Goal: Information Seeking & Learning: Learn about a topic

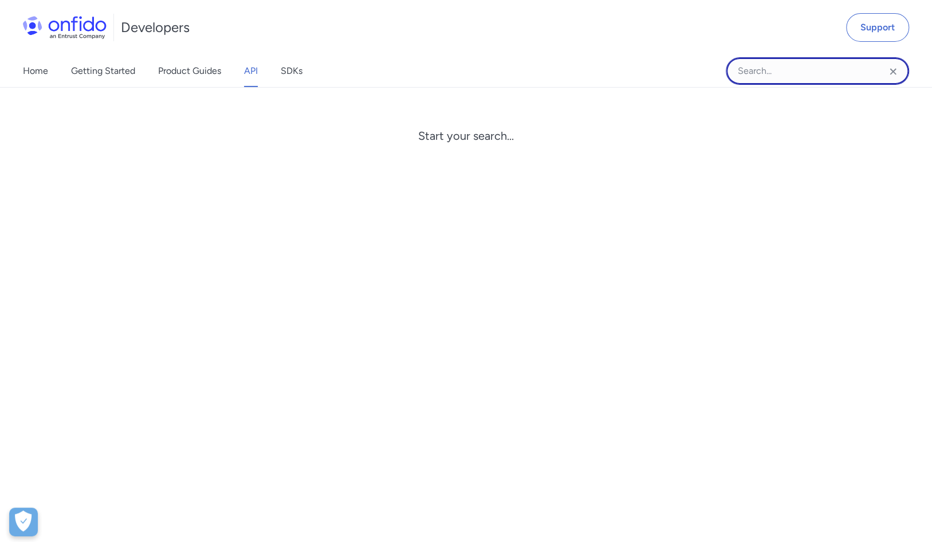
click at [784, 72] on input "Onfido search input field" at bounding box center [816, 70] width 183 height 27
type input "monitoring"
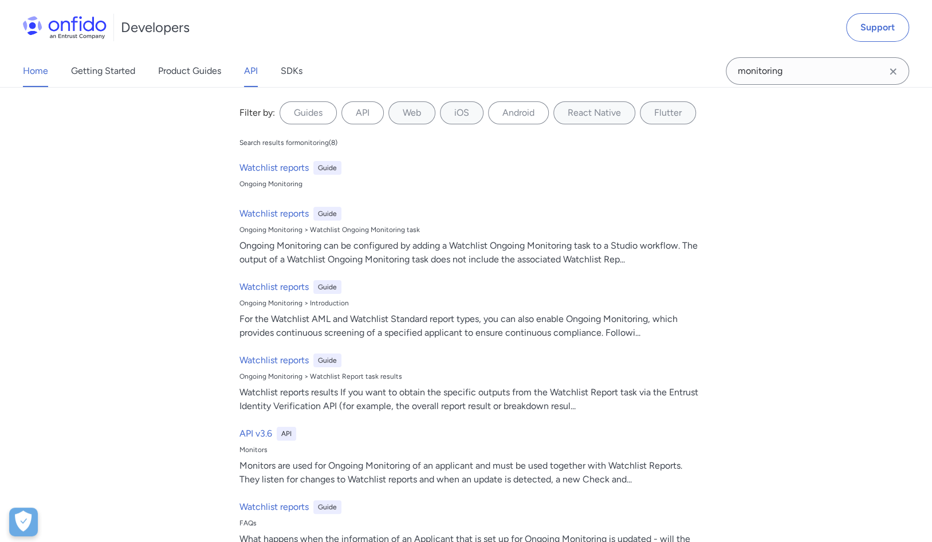
click at [27, 68] on link "Home" at bounding box center [35, 71] width 25 height 32
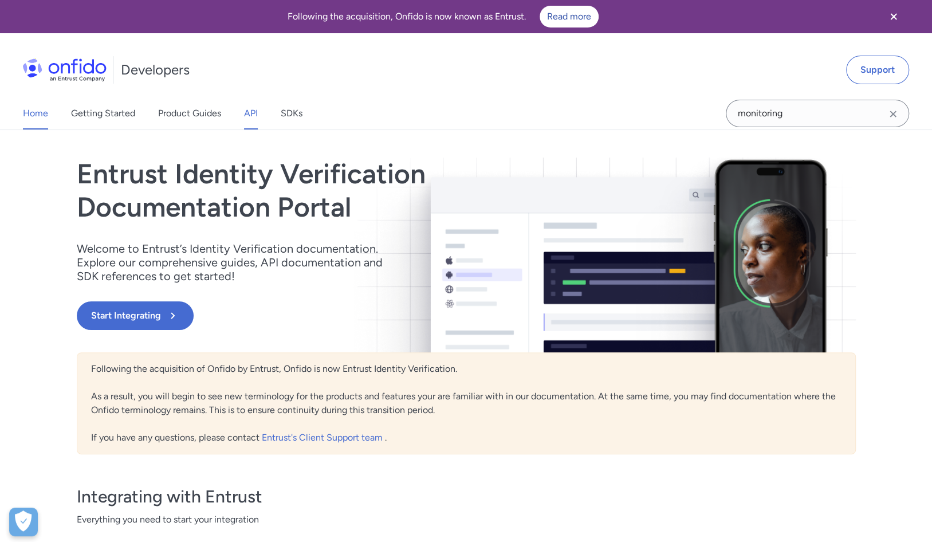
click at [244, 109] on link "API" at bounding box center [251, 113] width 14 height 32
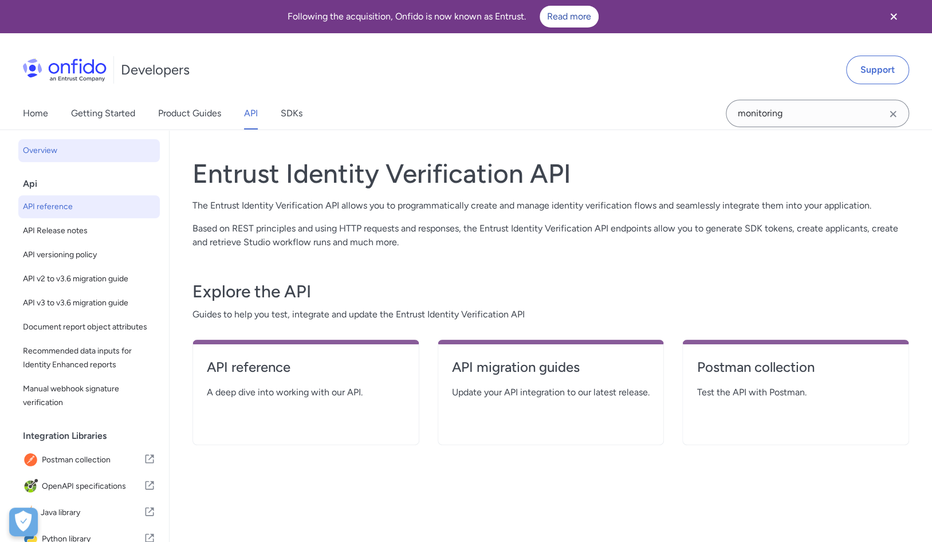
click at [74, 203] on span "API reference" at bounding box center [89, 207] width 132 height 14
select select "http"
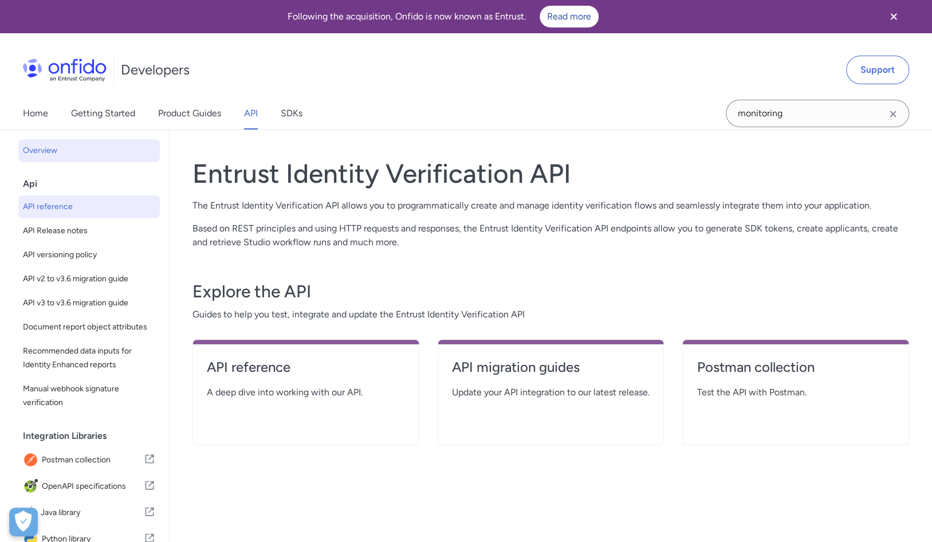
select select "http"
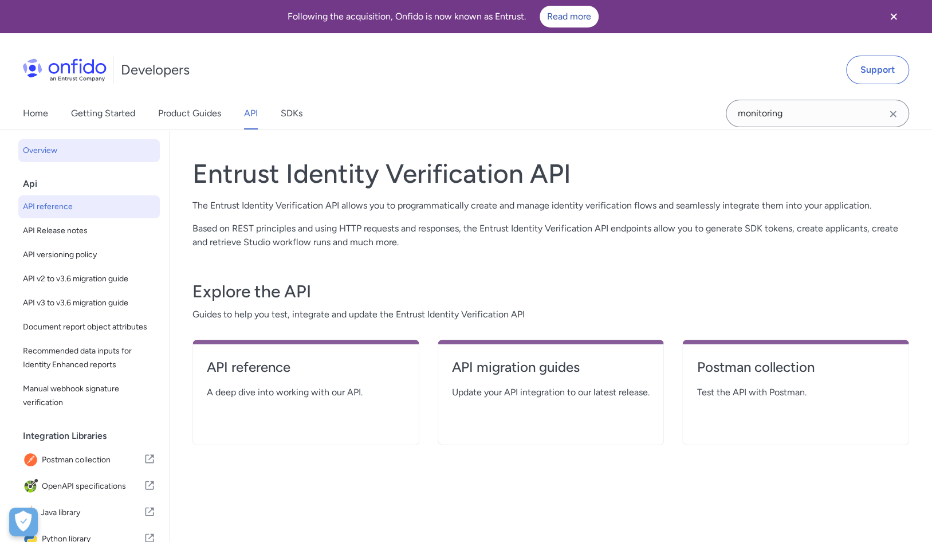
select select "http"
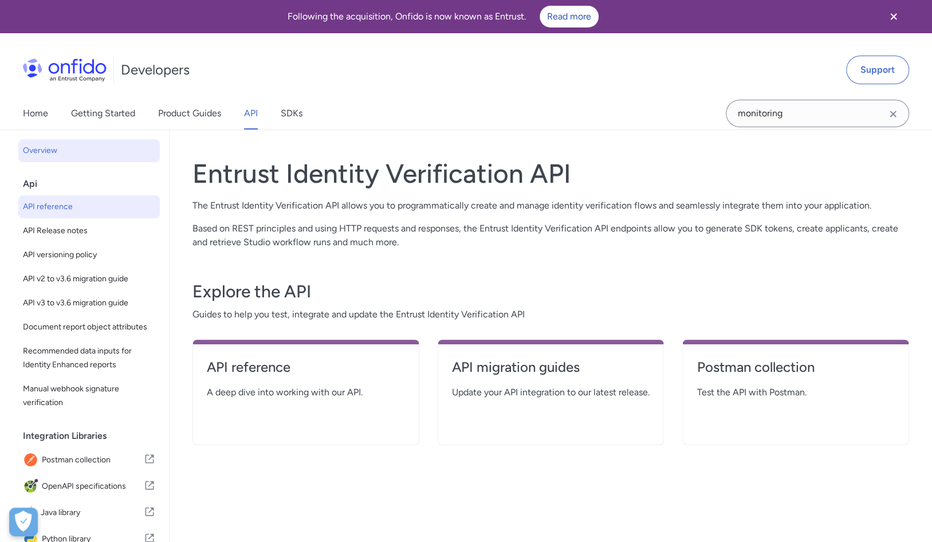
select select "http"
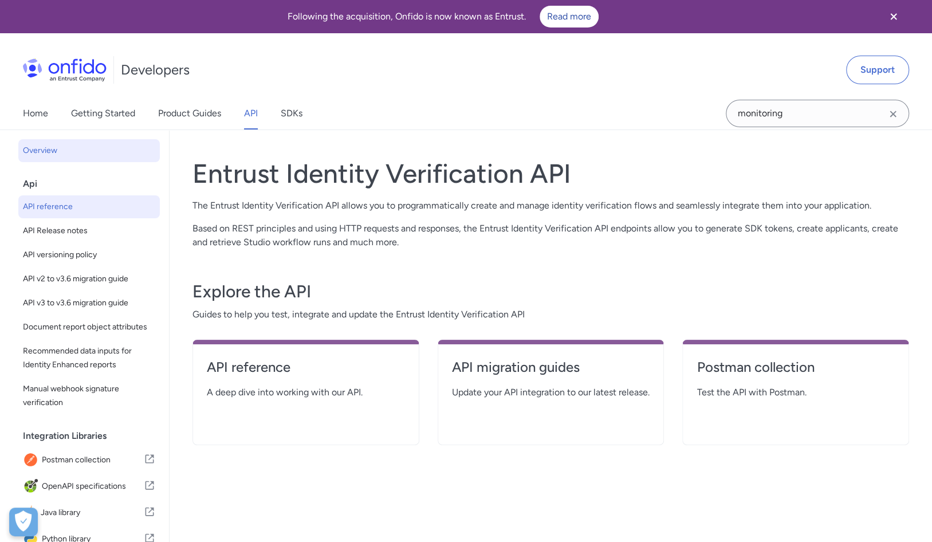
select select "http"
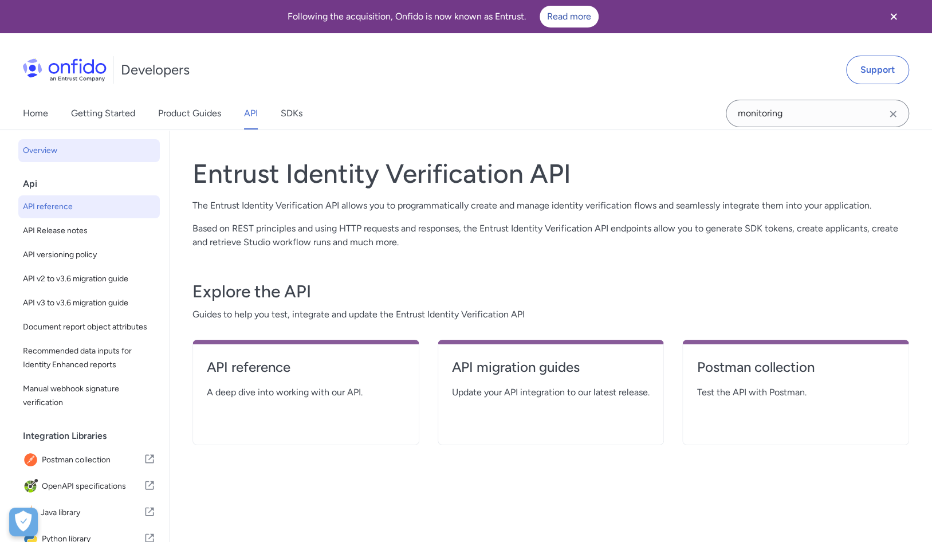
select select "http"
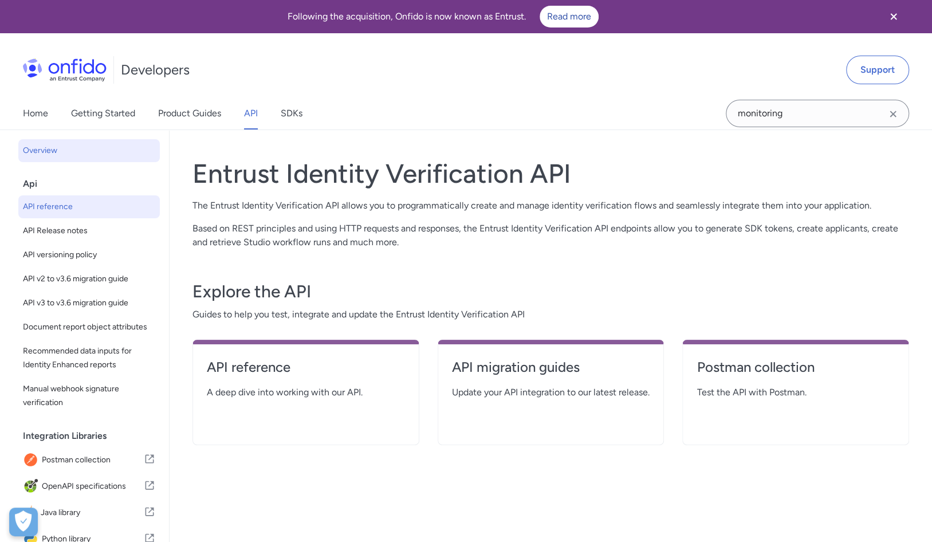
select select "http"
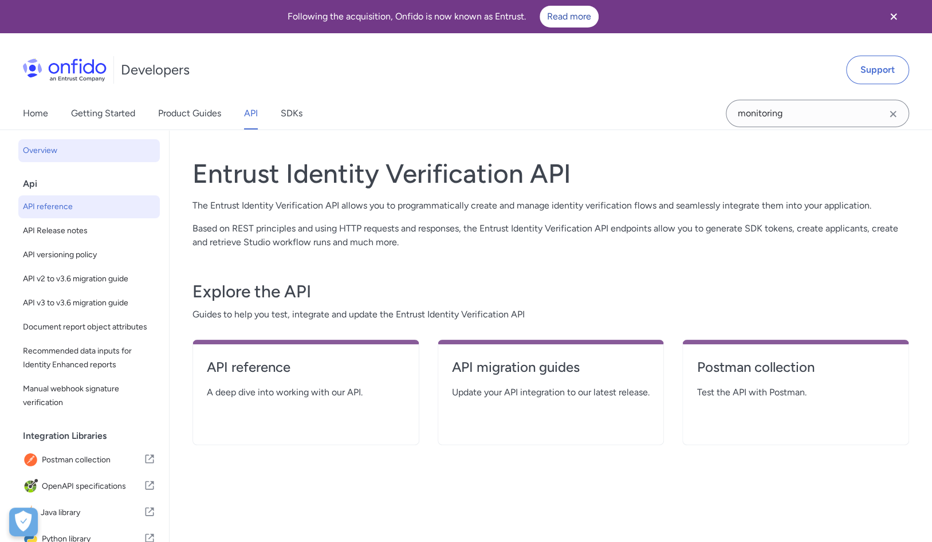
select select "http"
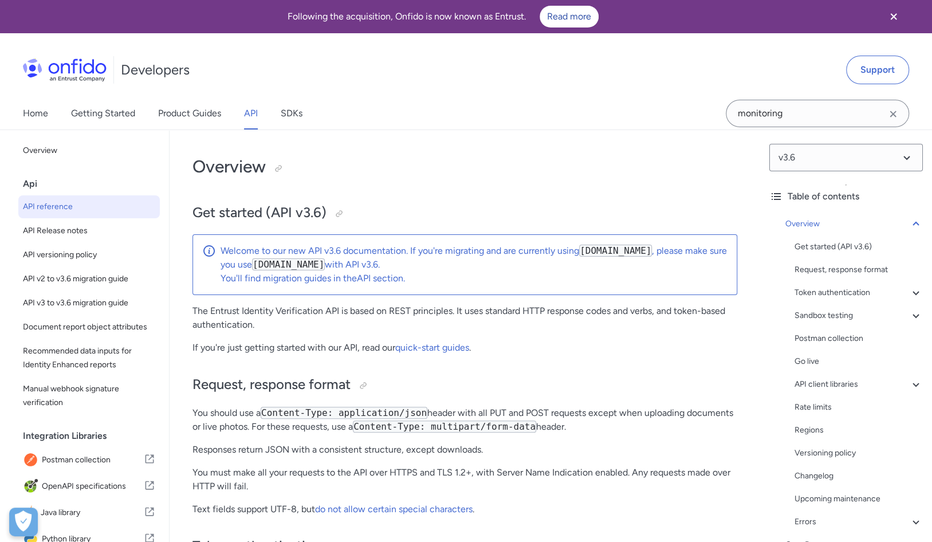
click at [889, 115] on icon "Clear search field button" at bounding box center [893, 114] width 14 height 14
click at [842, 269] on div "Request, response format" at bounding box center [858, 270] width 128 height 14
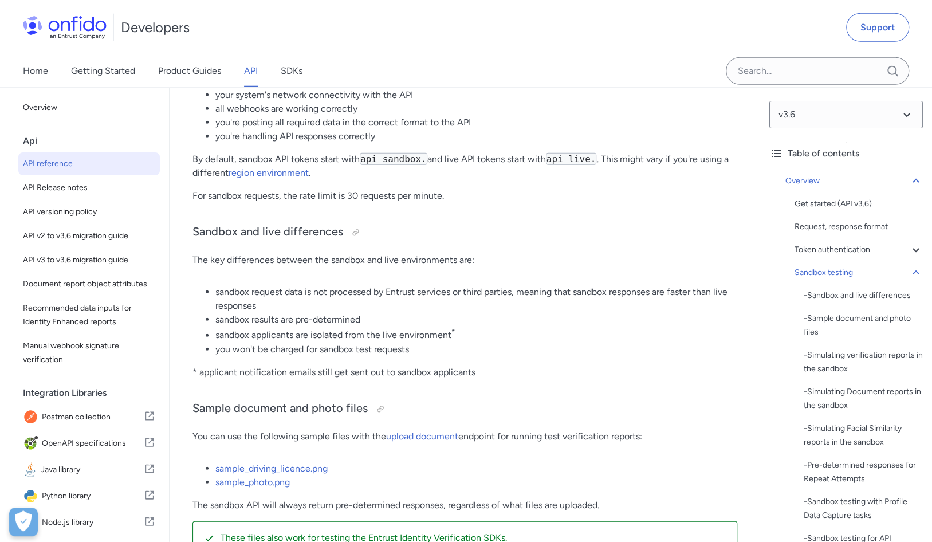
scroll to position [2083, 0]
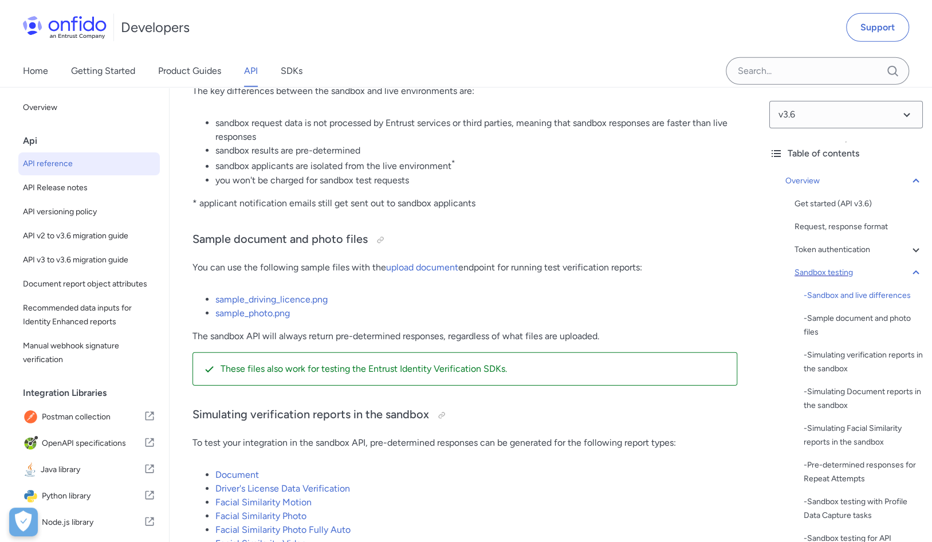
click at [909, 269] on icon at bounding box center [916, 273] width 14 height 14
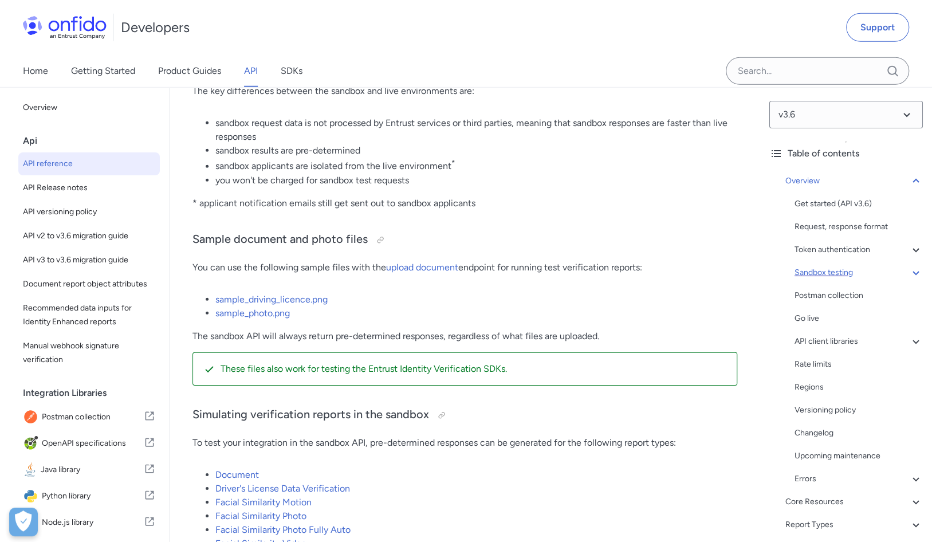
scroll to position [1689, 0]
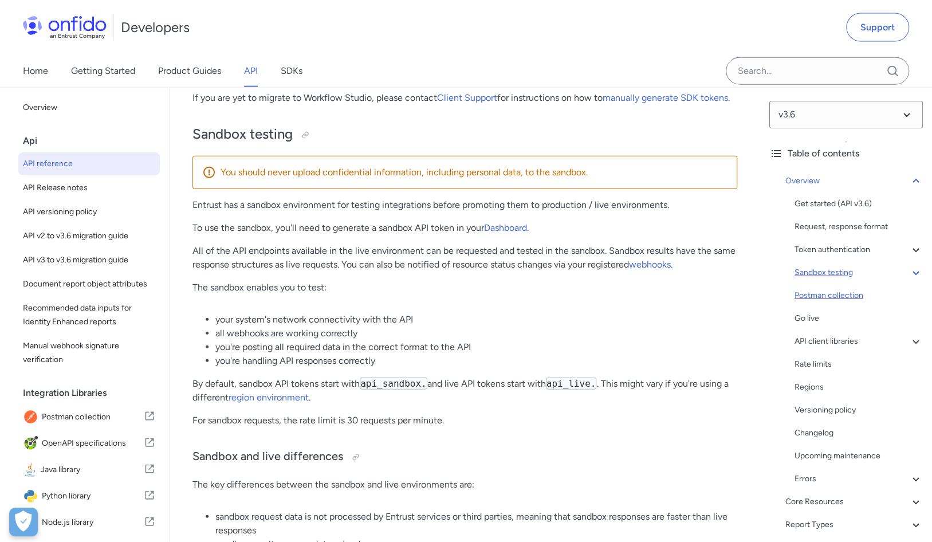
click at [827, 291] on div "Postman collection" at bounding box center [858, 296] width 128 height 14
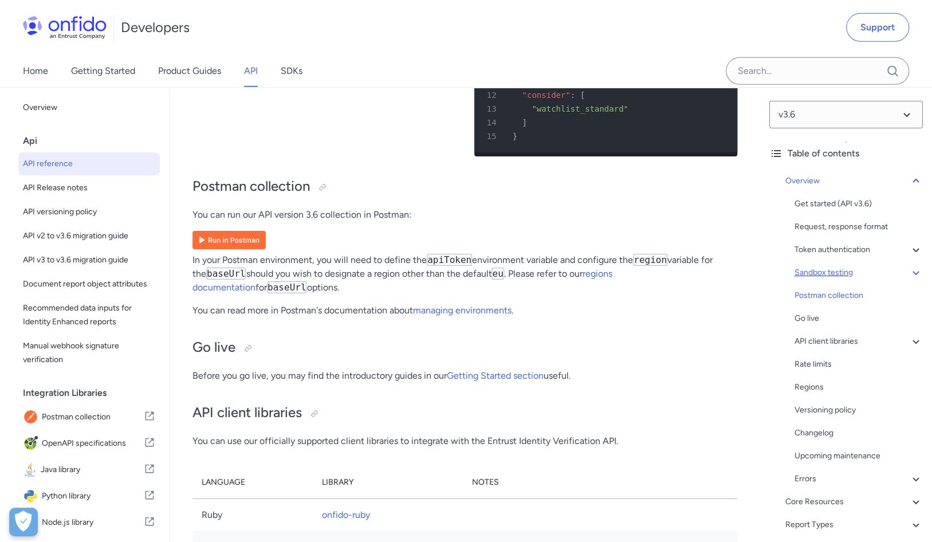
scroll to position [7881, 0]
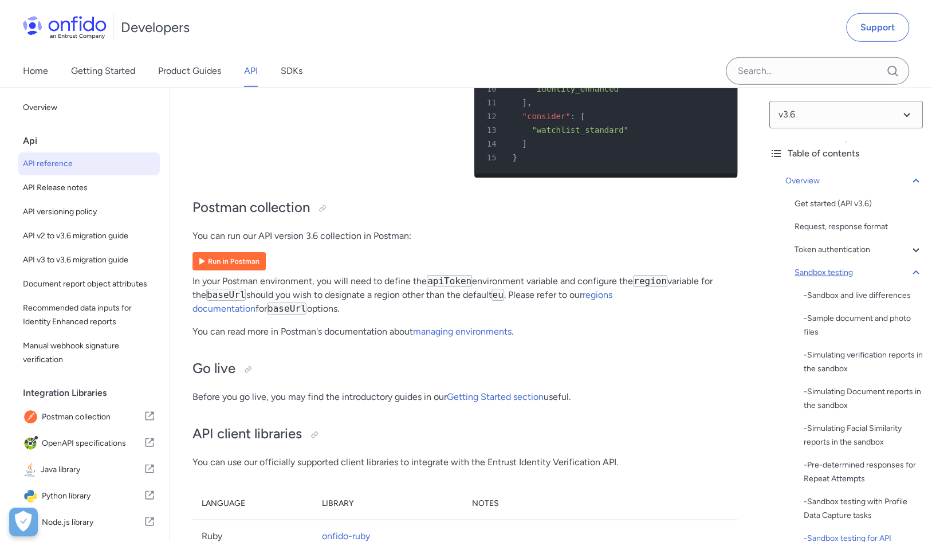
click at [231, 270] on img at bounding box center [228, 261] width 73 height 18
click at [344, 306] on p "In your Postman environment, you will need to define the apiToken environment v…" at bounding box center [464, 294] width 545 height 41
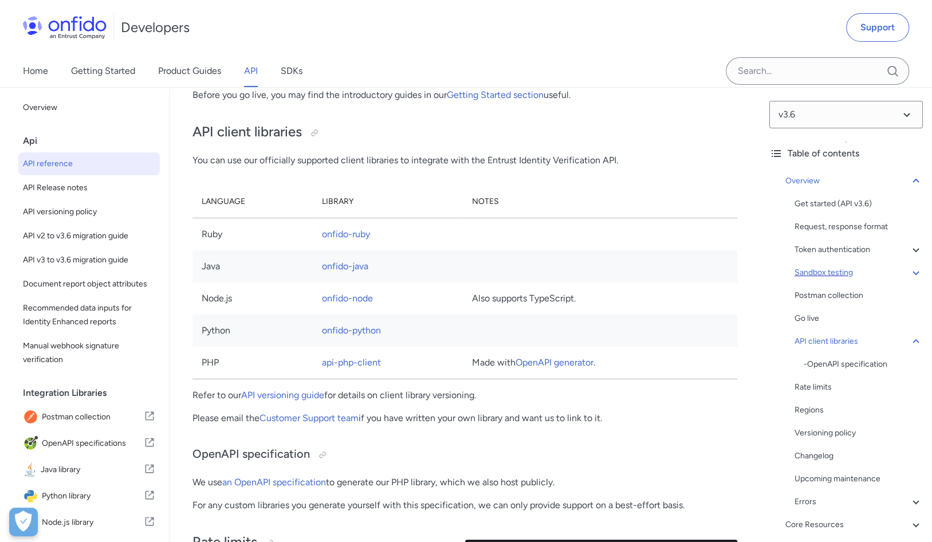
scroll to position [8465, 0]
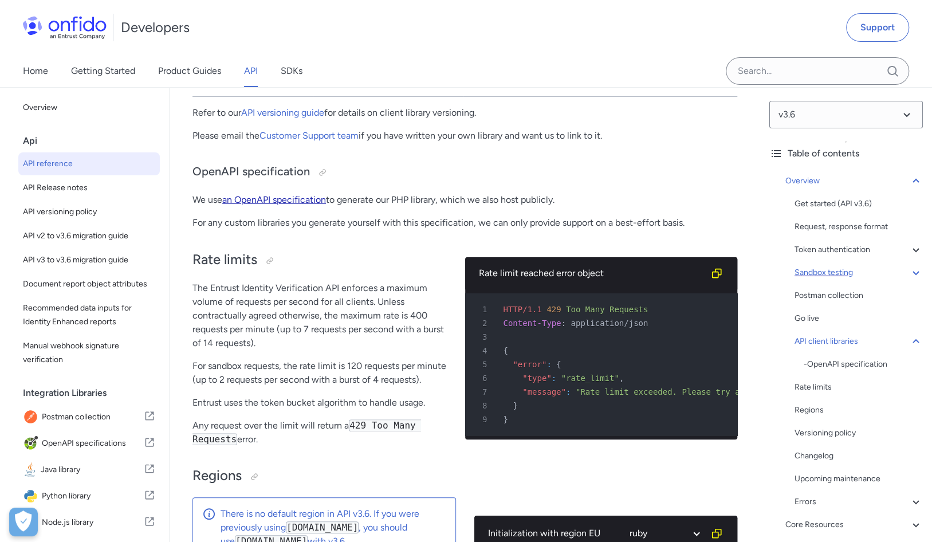
click at [275, 205] on link "an OpenAPI specification" at bounding box center [274, 199] width 104 height 11
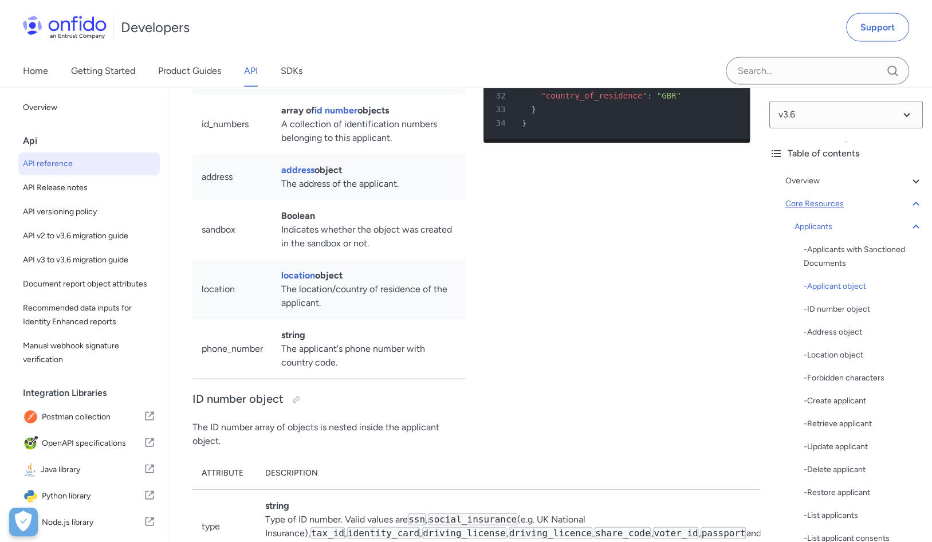
click at [912, 202] on icon at bounding box center [915, 204] width 6 height 4
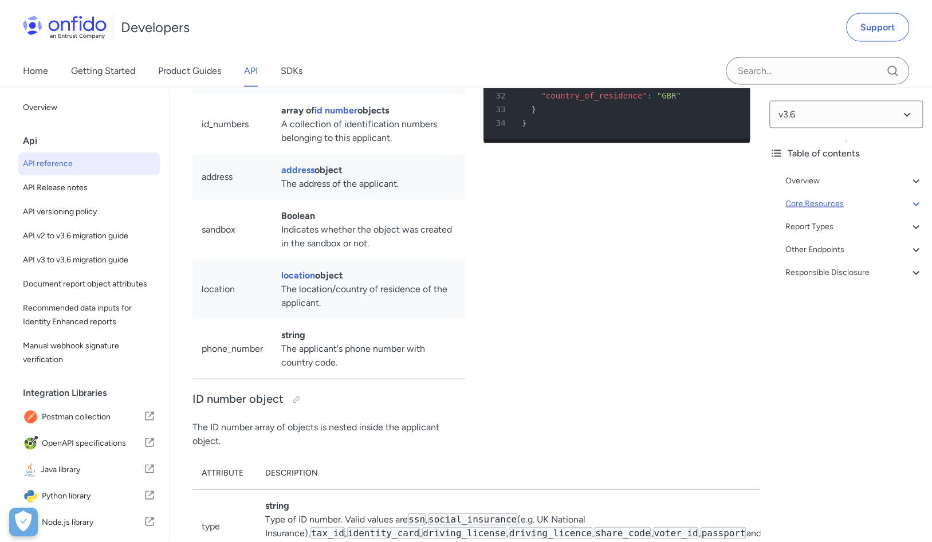
scroll to position [11993, 0]
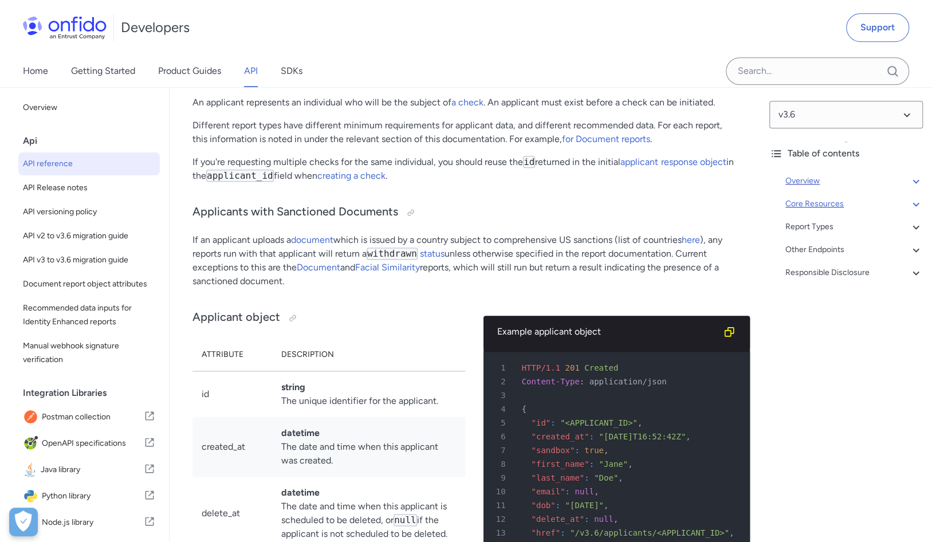
click at [909, 180] on icon at bounding box center [916, 181] width 14 height 14
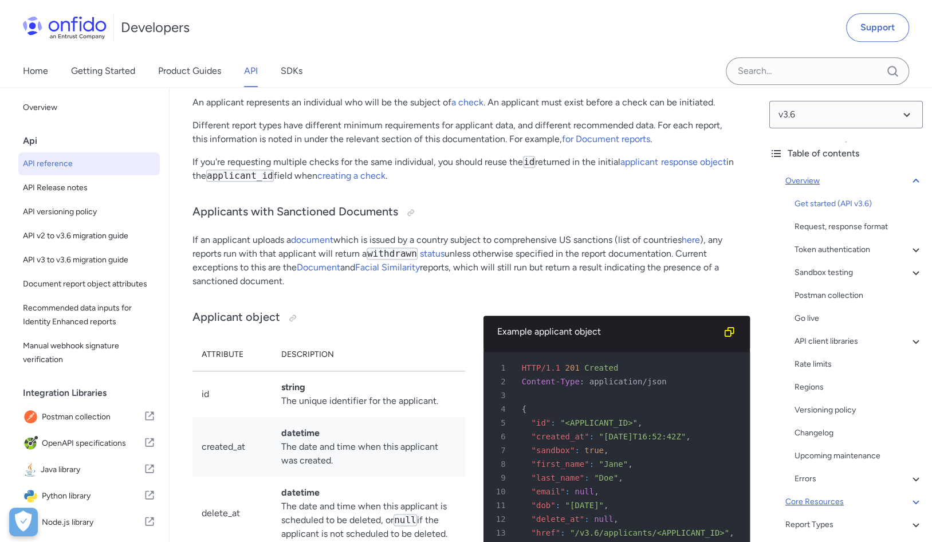
scroll to position [129, 0]
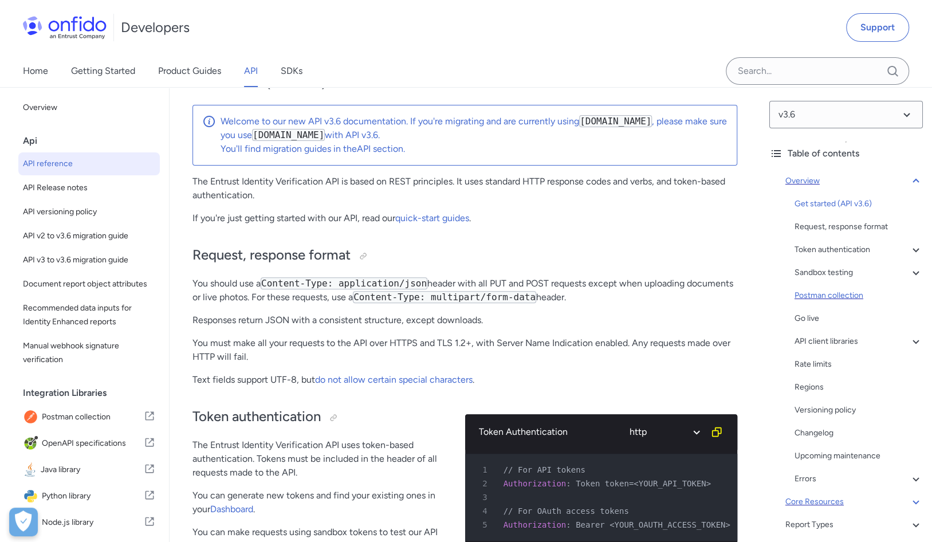
click at [838, 289] on div "Postman collection" at bounding box center [858, 296] width 128 height 14
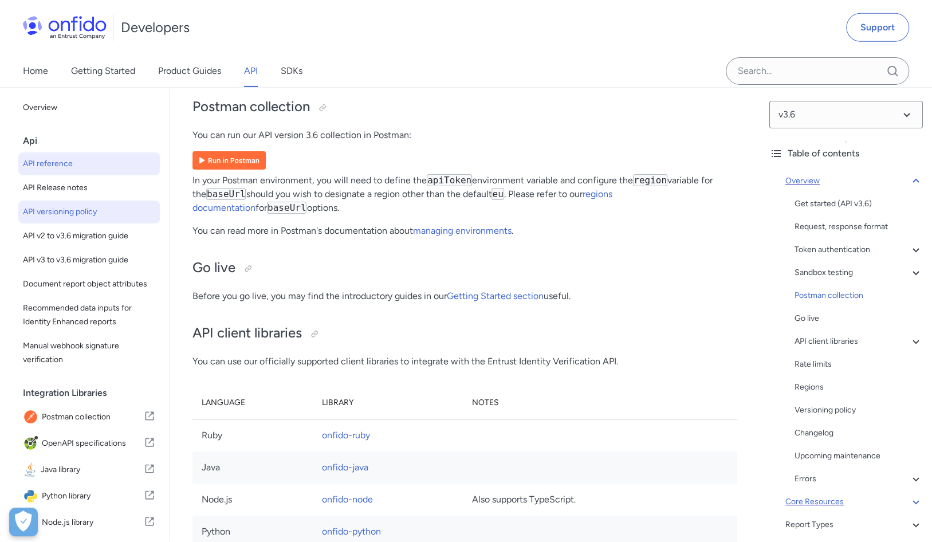
scroll to position [116, 0]
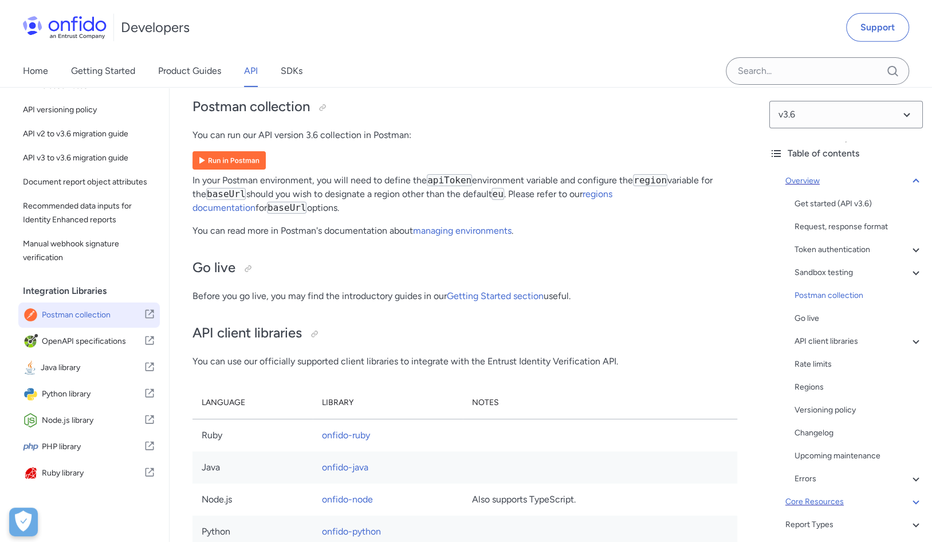
click at [144, 316] on icon at bounding box center [149, 314] width 11 height 14
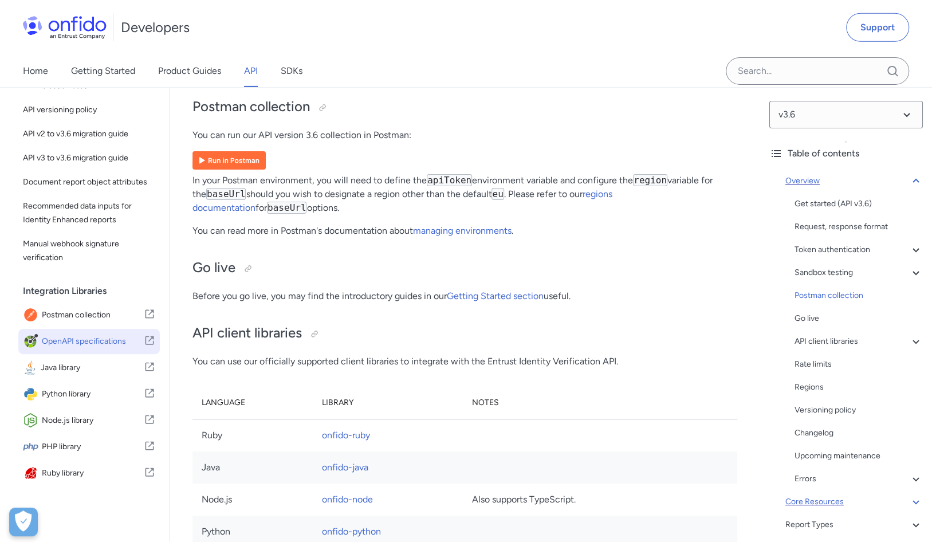
click at [127, 338] on span "OpenAPI specifications" at bounding box center [93, 341] width 102 height 16
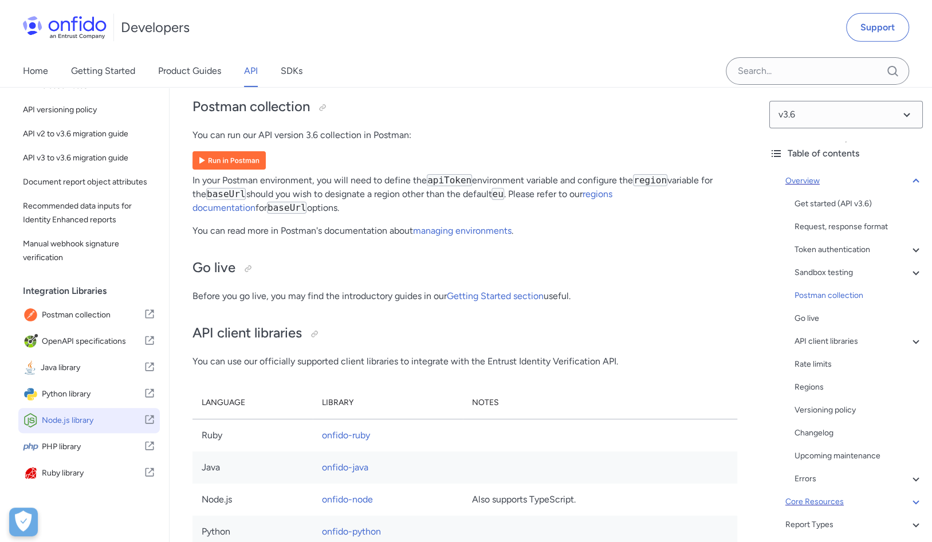
click at [99, 423] on span "Node.js library" at bounding box center [93, 420] width 102 height 16
click at [612, 213] on link "regions documentation" at bounding box center [402, 200] width 420 height 25
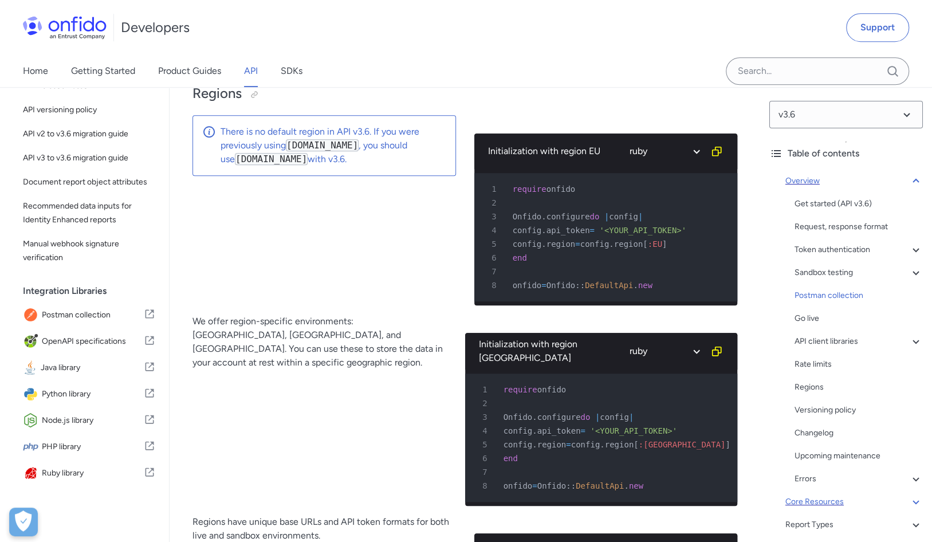
scroll to position [7982, 0]
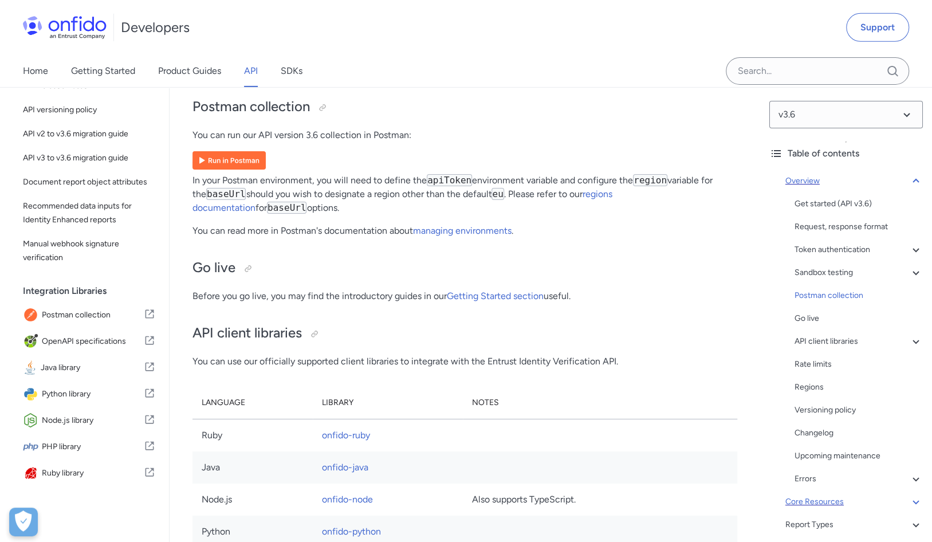
click at [338, 215] on p "In your Postman environment, you will need to define the apiToken environment v…" at bounding box center [464, 193] width 545 height 41
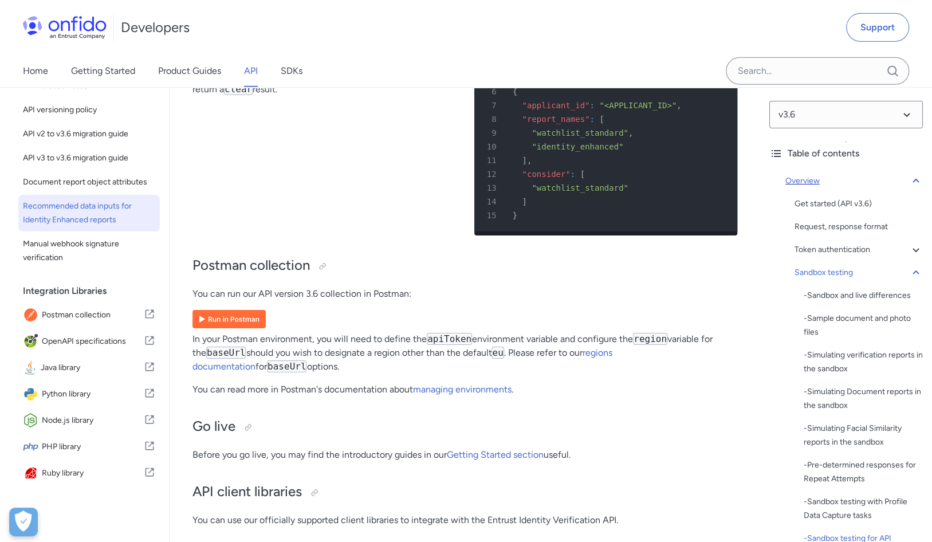
scroll to position [0, 0]
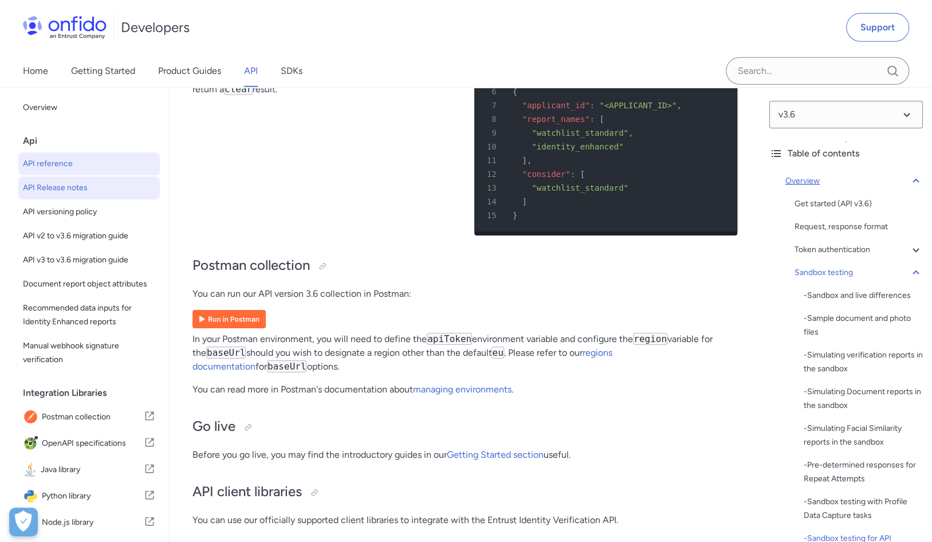
click at [96, 186] on span "API Release notes" at bounding box center [89, 188] width 132 height 14
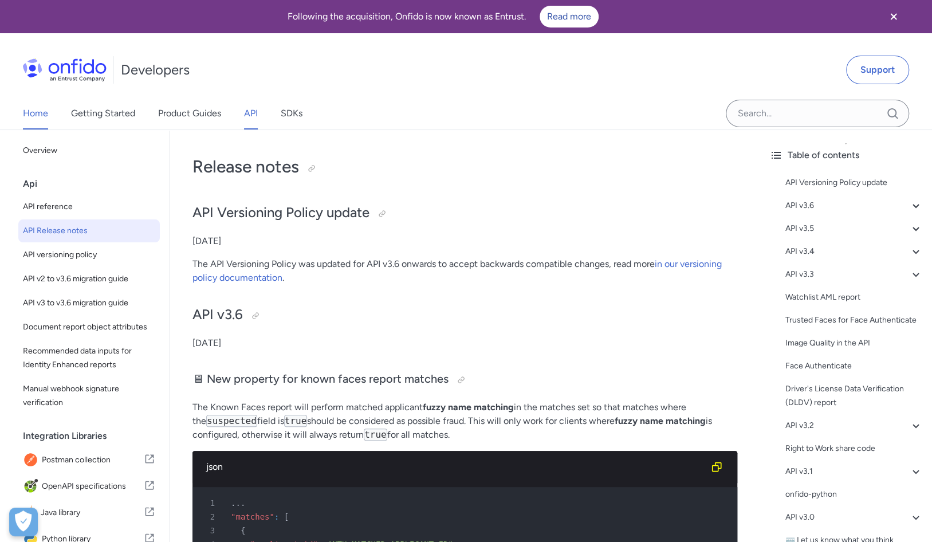
click at [27, 112] on link "Home" at bounding box center [35, 113] width 25 height 32
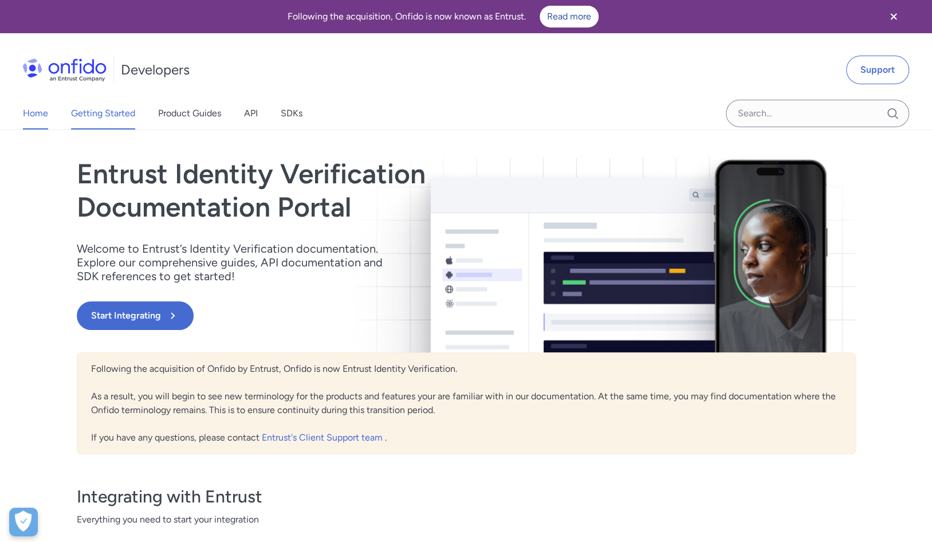
click at [119, 110] on link "Getting Started" at bounding box center [103, 113] width 64 height 32
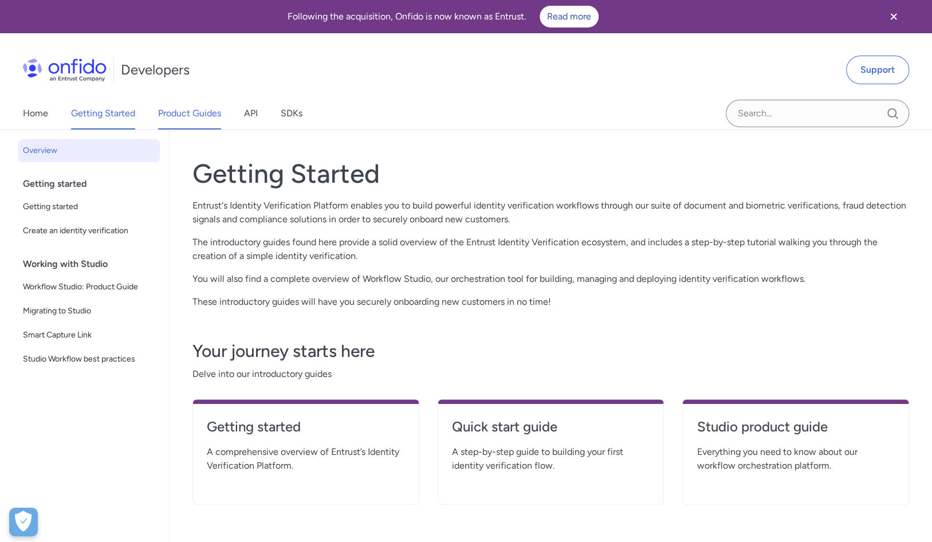
click at [204, 116] on link "Product Guides" at bounding box center [189, 113] width 63 height 32
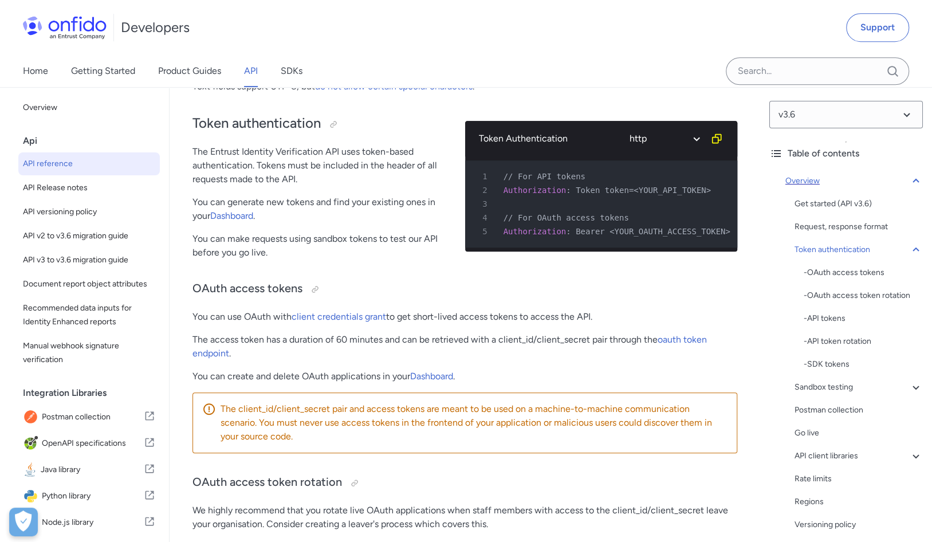
click at [912, 180] on icon at bounding box center [915, 181] width 6 height 4
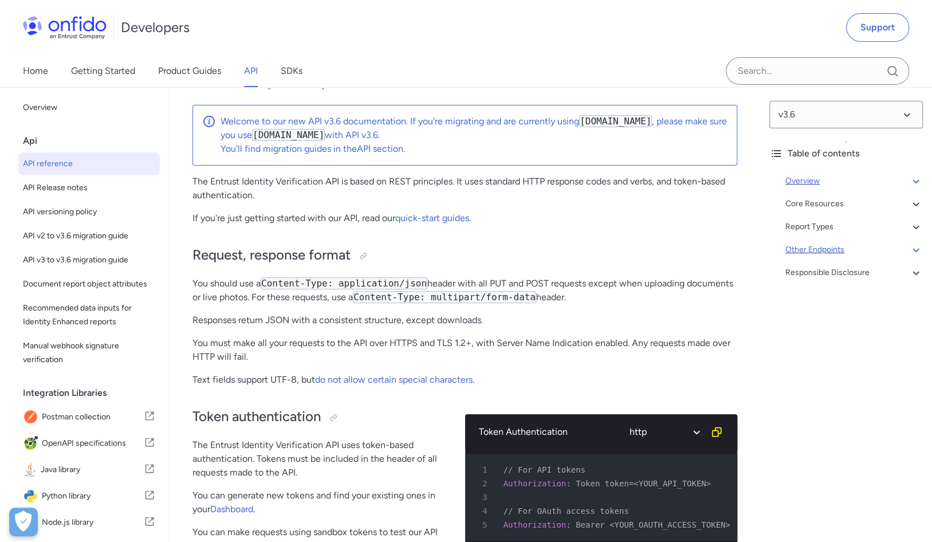
click at [909, 247] on icon at bounding box center [916, 250] width 14 height 14
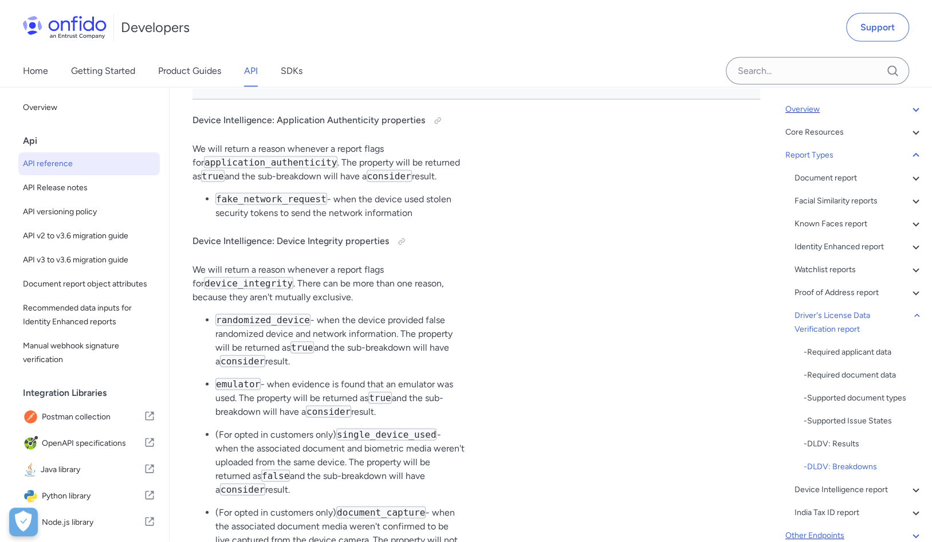
scroll to position [88048, 0]
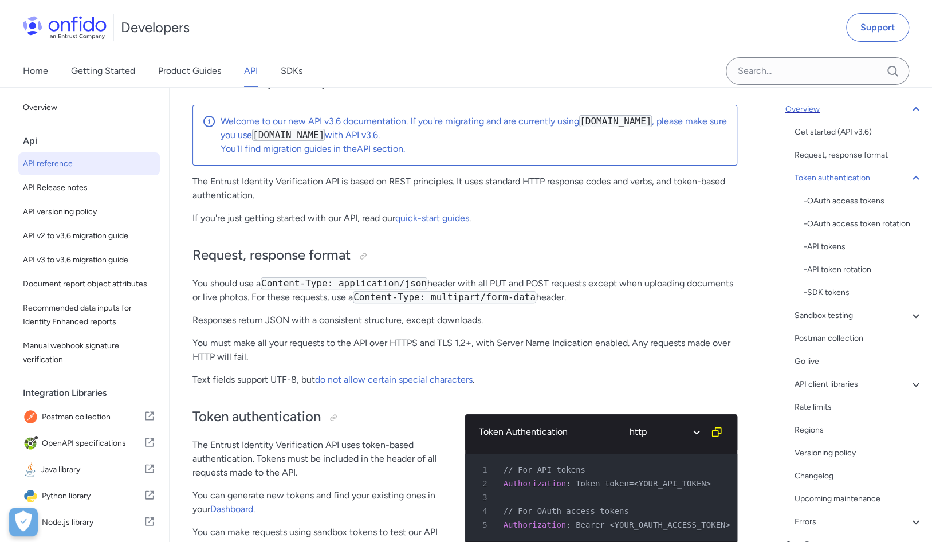
scroll to position [423, 0]
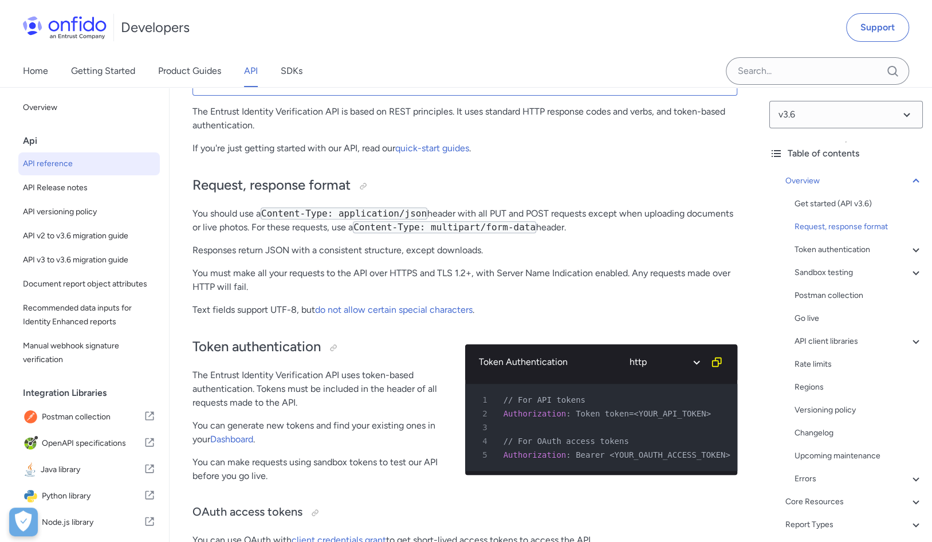
click at [662, 32] on div "Developers Support" at bounding box center [466, 27] width 932 height 55
